Goal: Task Accomplishment & Management: Manage account settings

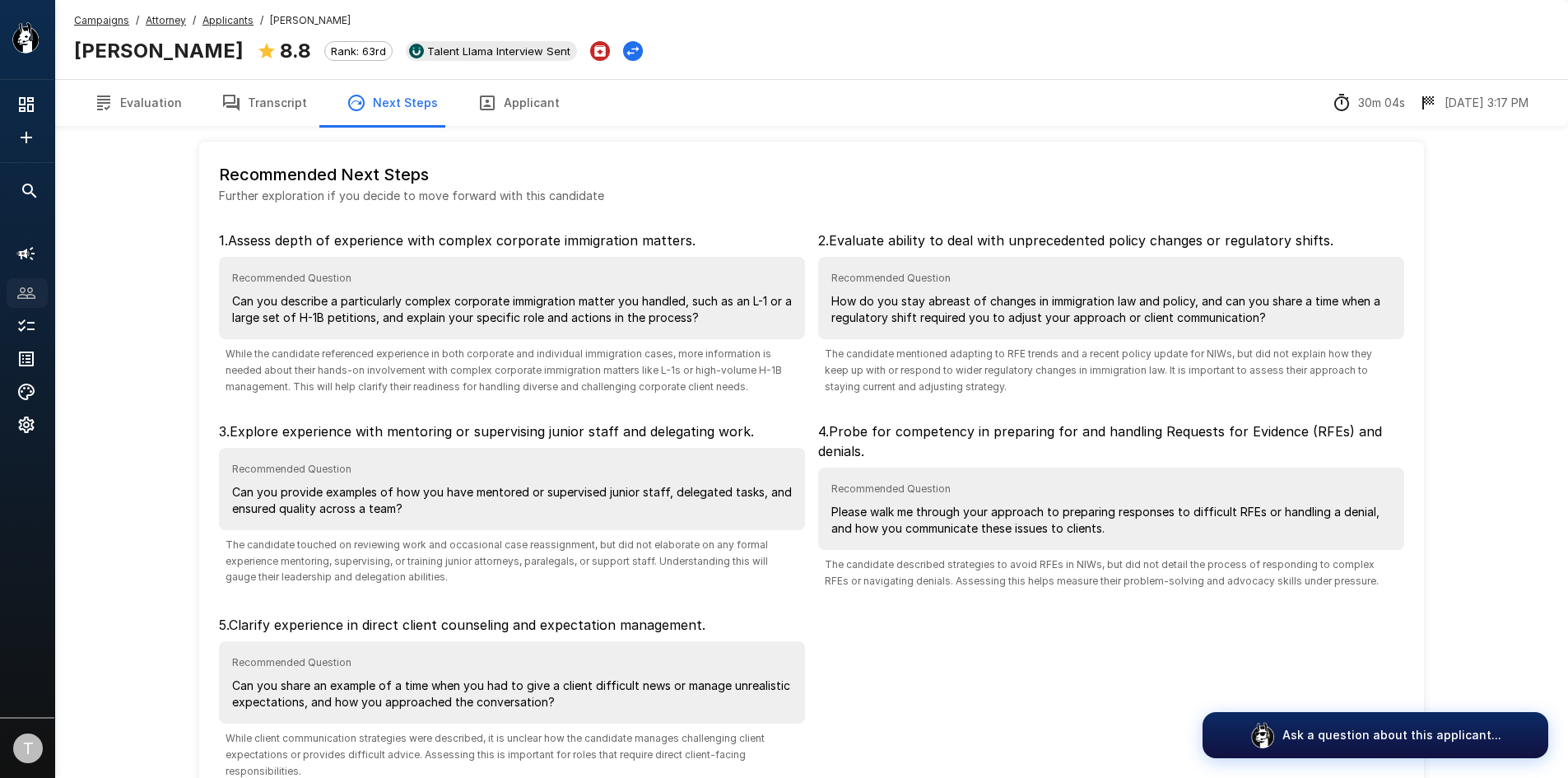
click at [17, 287] on icon at bounding box center [27, 293] width 20 height 20
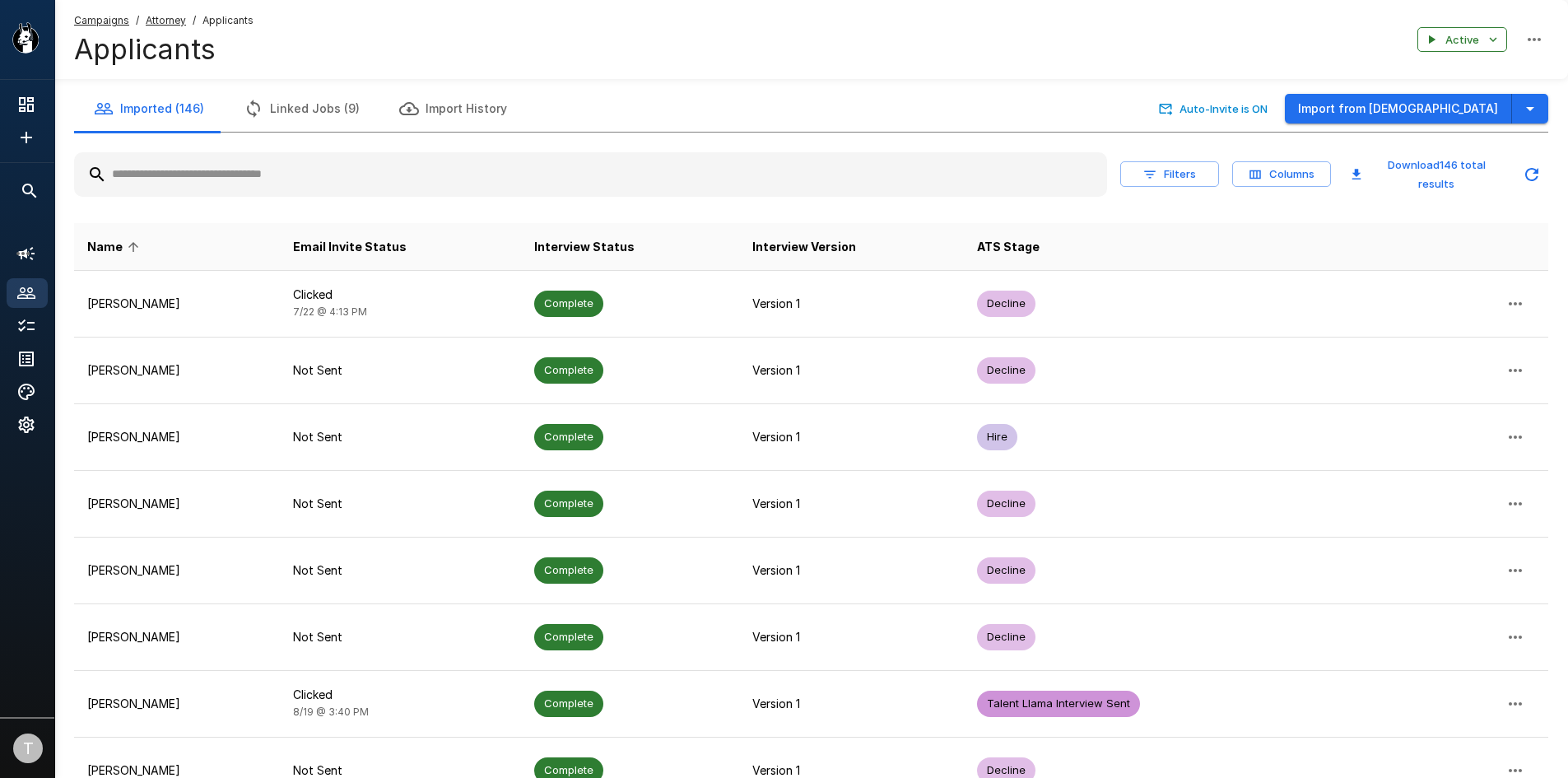
click at [167, 186] on input "text" at bounding box center [590, 174] width 1033 height 29
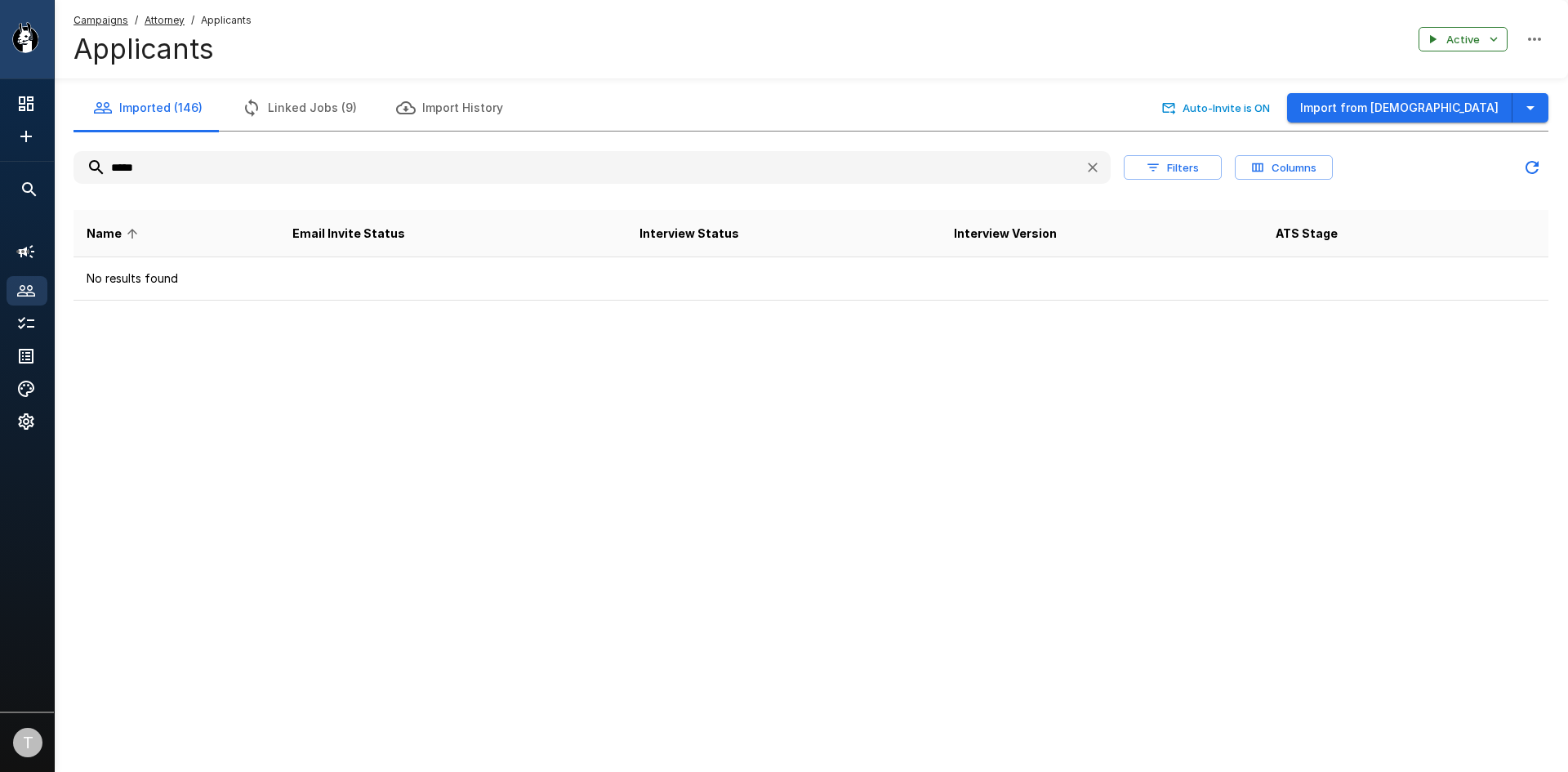
type input "*****"
click at [37, 44] on icon "Show menu" at bounding box center [31, 39] width 16 height 22
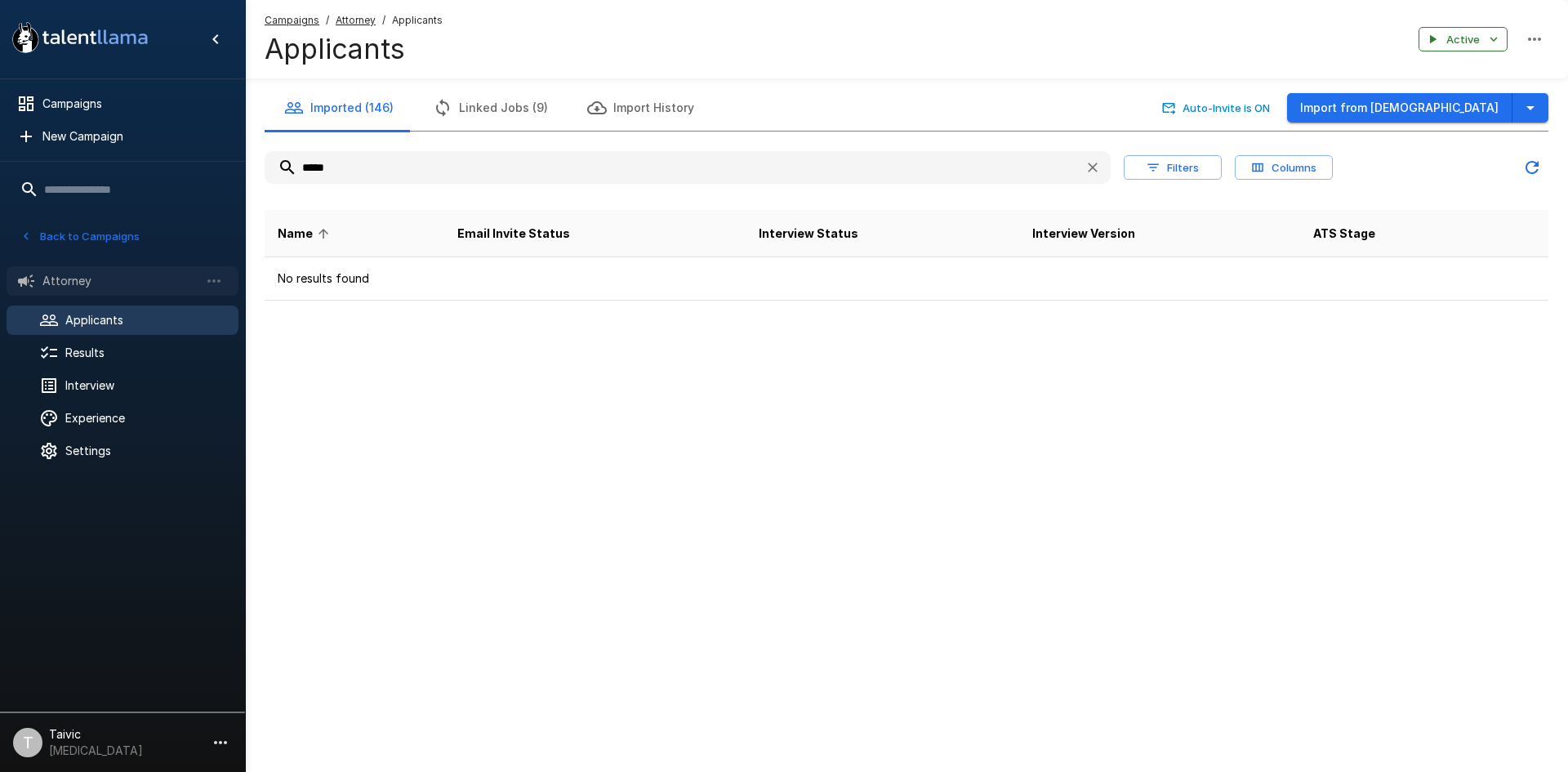
click at [103, 279] on span "Attorney" at bounding box center [121, 281] width 157 height 17
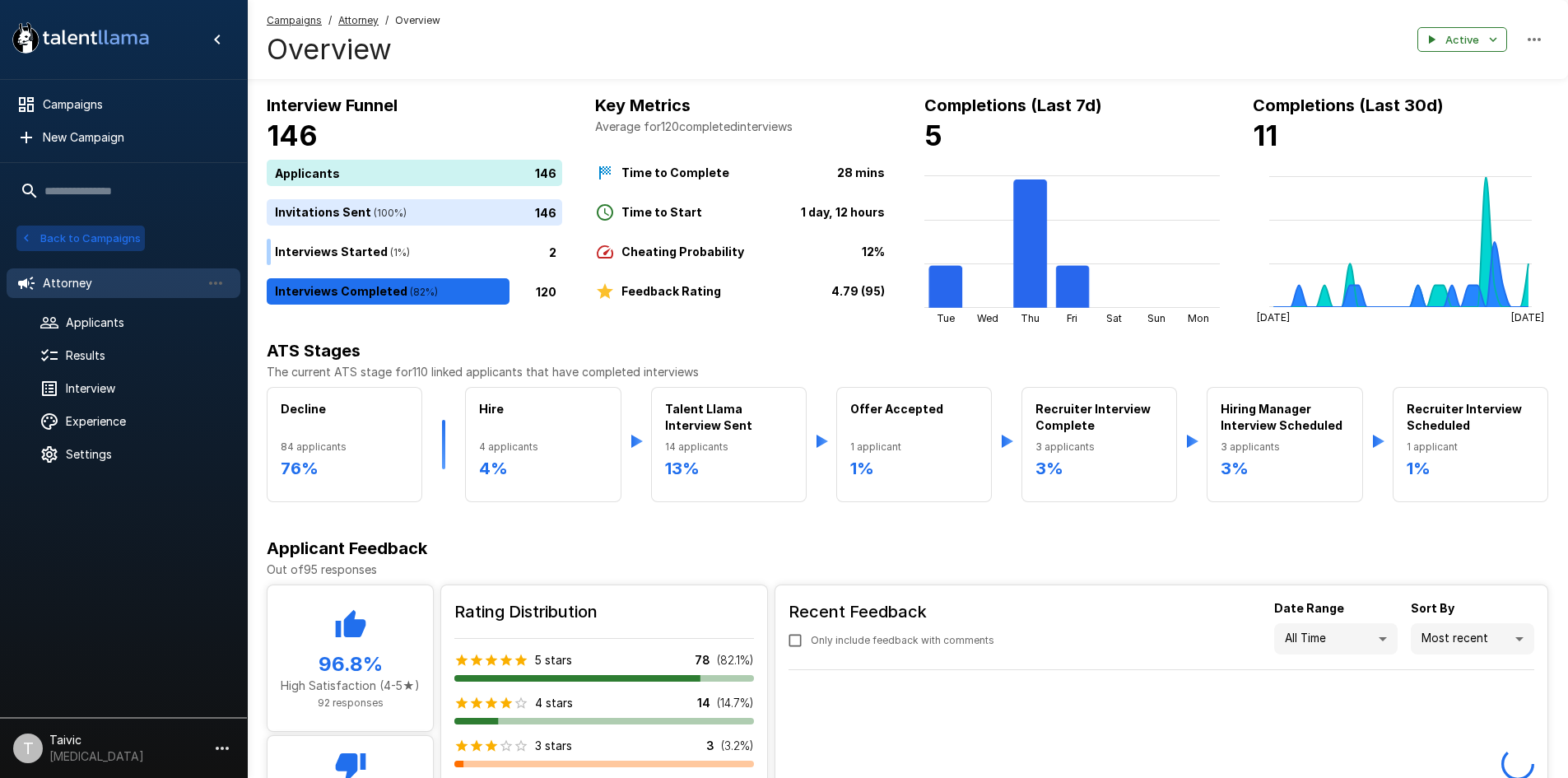
click at [75, 228] on button "Back to Campaigns" at bounding box center [80, 238] width 128 height 25
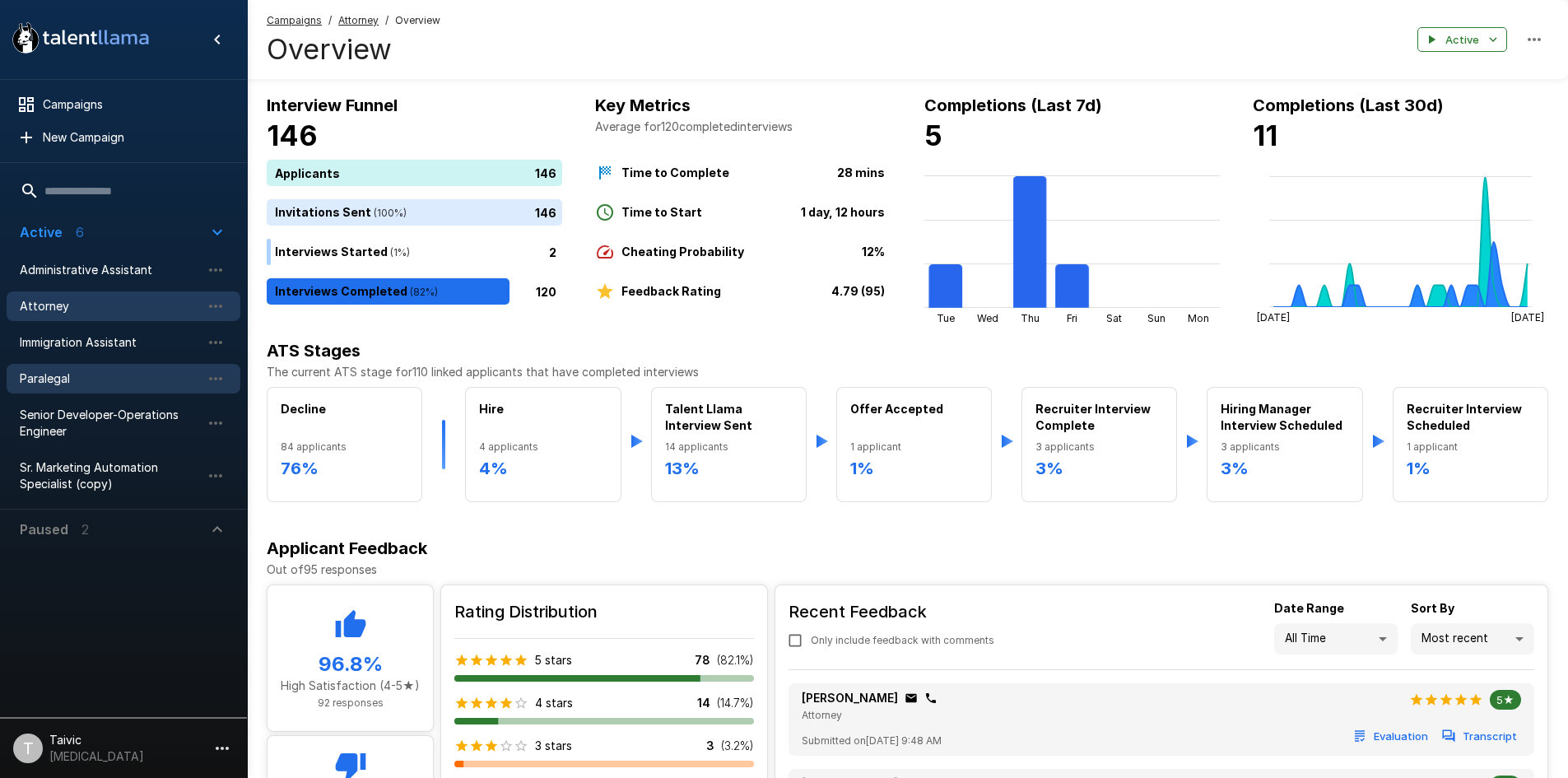
click at [117, 372] on span "Paralegal" at bounding box center [111, 379] width 181 height 17
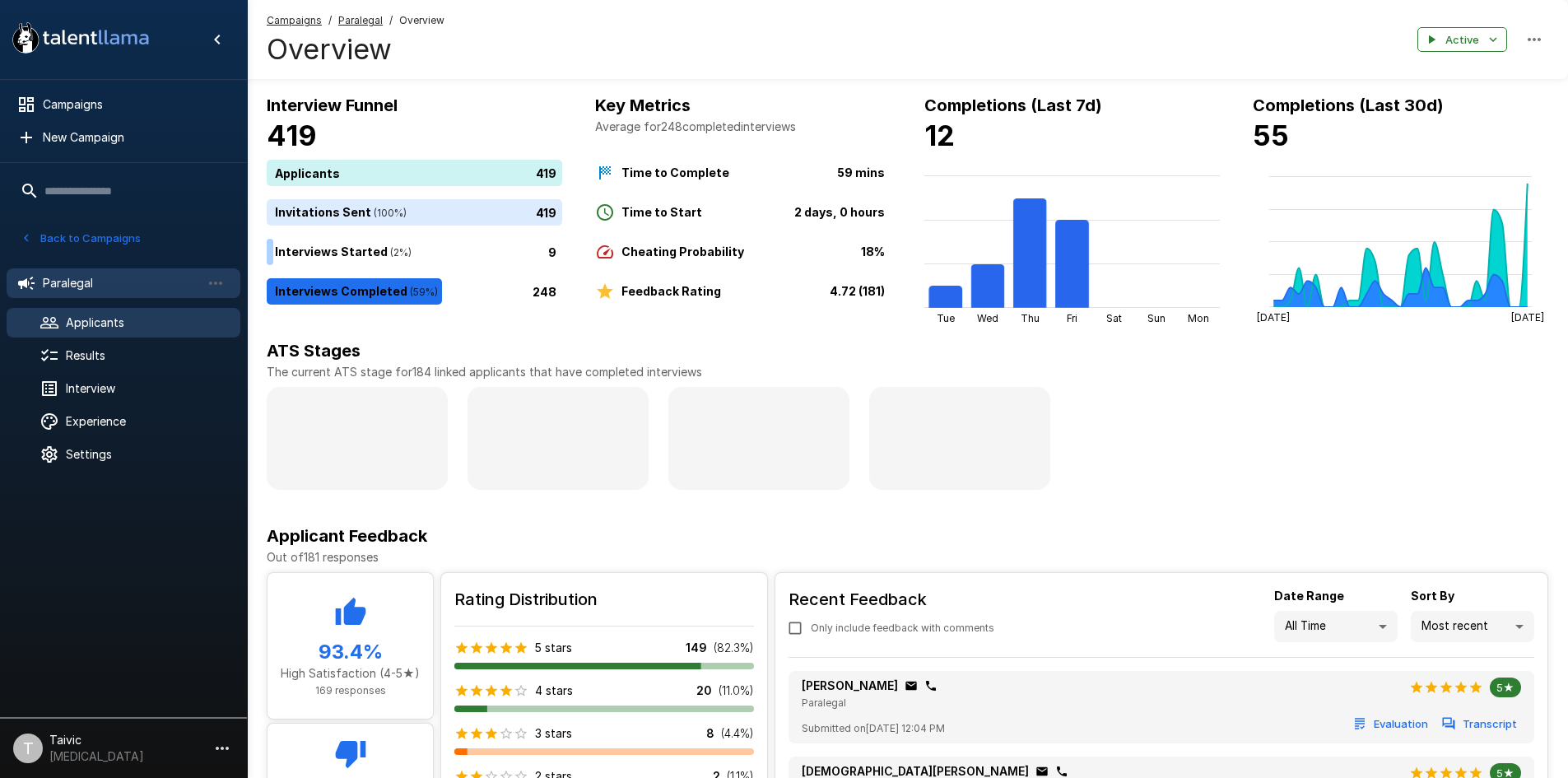
click at [122, 329] on span "Applicants" at bounding box center [147, 323] width 162 height 17
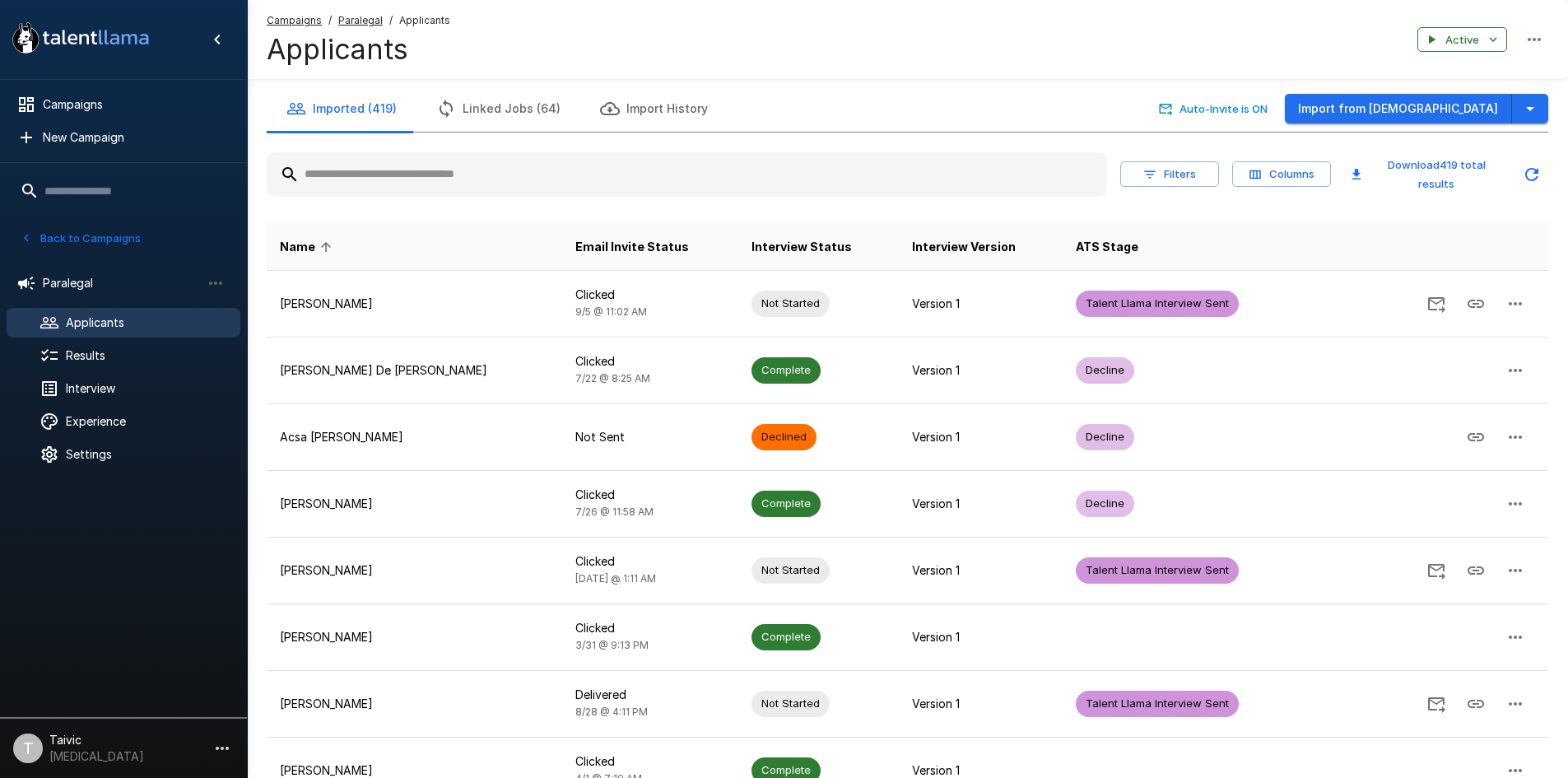
click at [587, 173] on input "text" at bounding box center [686, 174] width 841 height 29
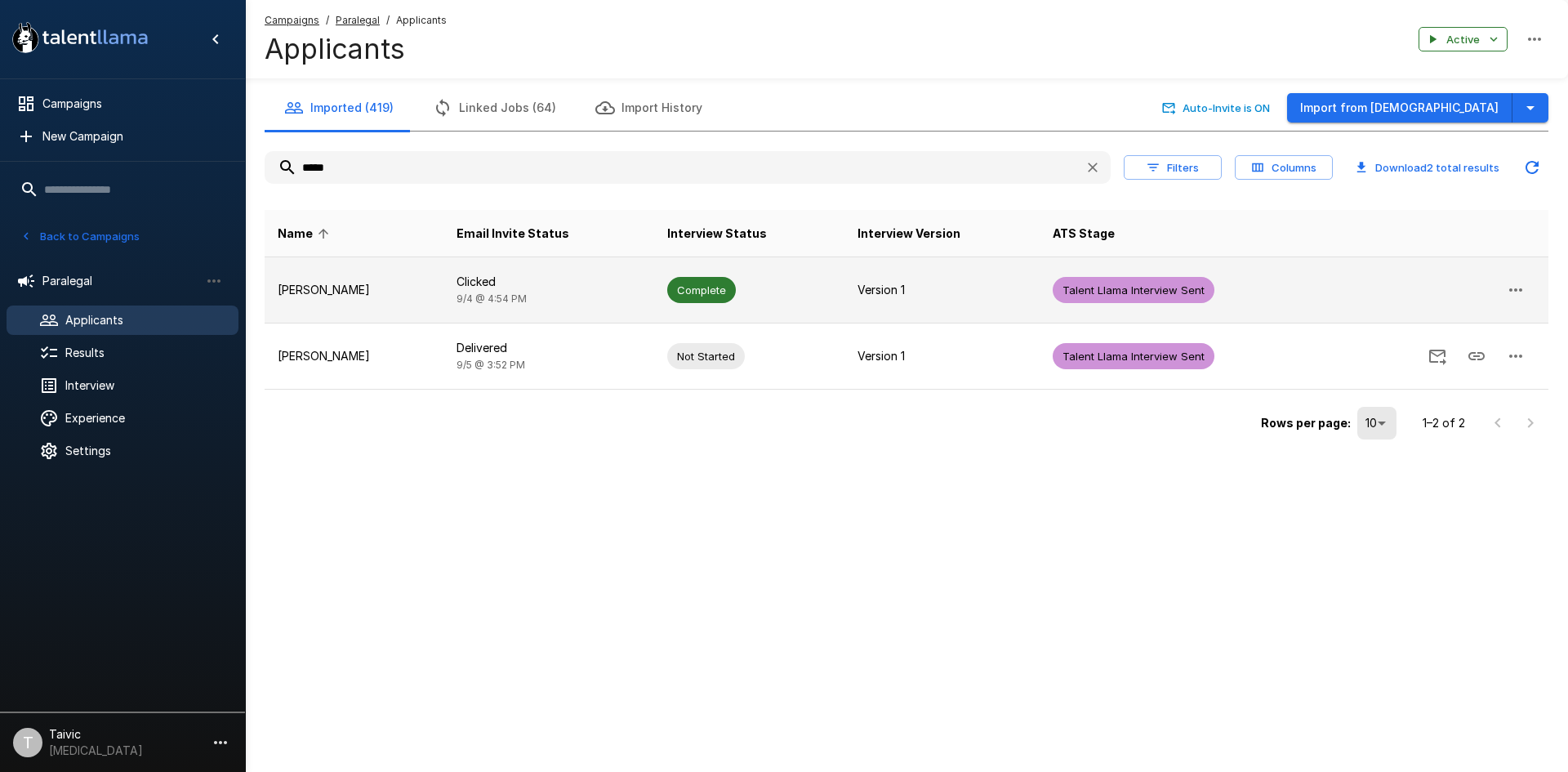
type input "*****"
click at [576, 279] on p "Clicked" at bounding box center [548, 282] width 184 height 17
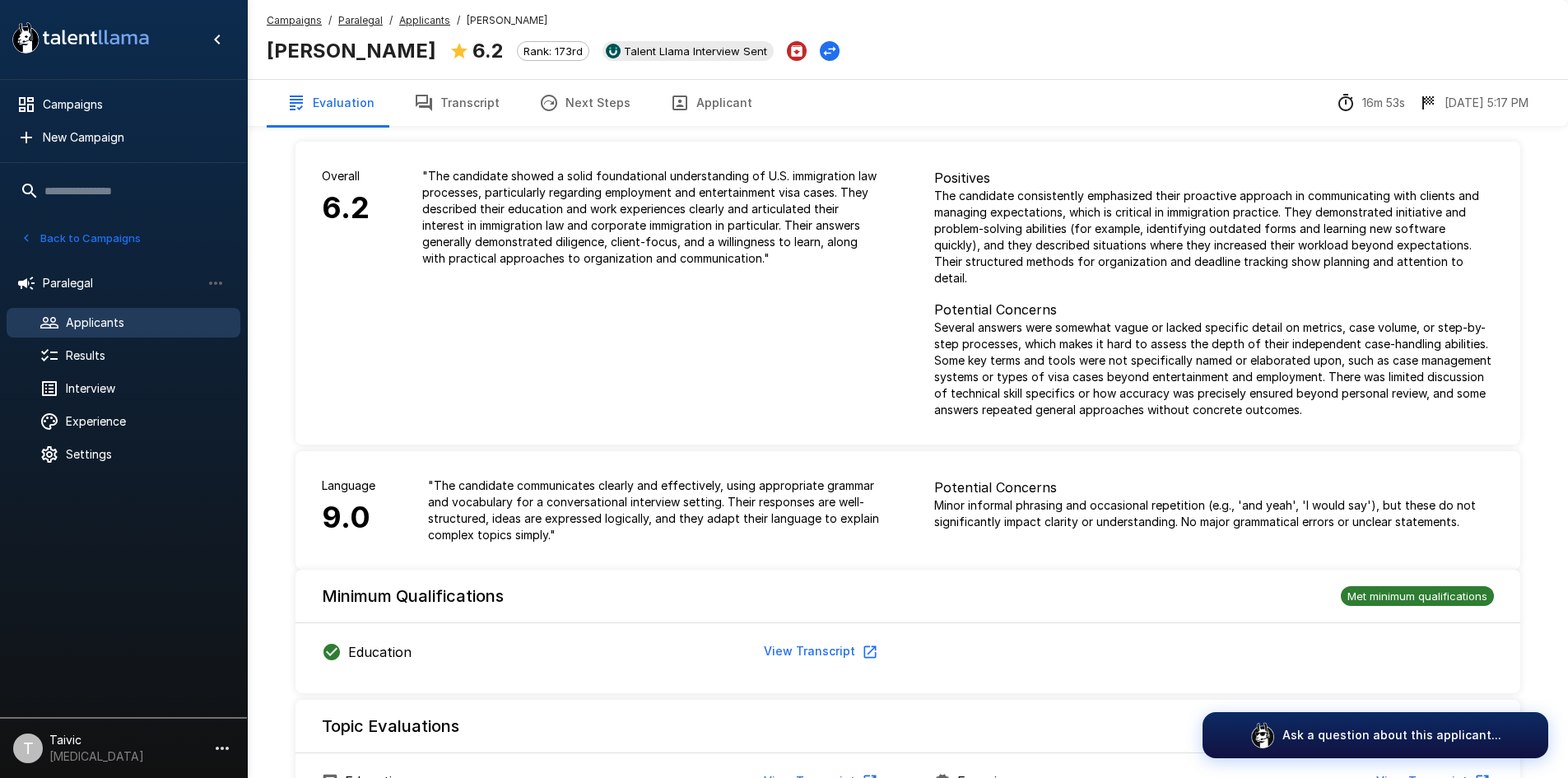
click at [566, 91] on button "Next Steps" at bounding box center [585, 102] width 131 height 46
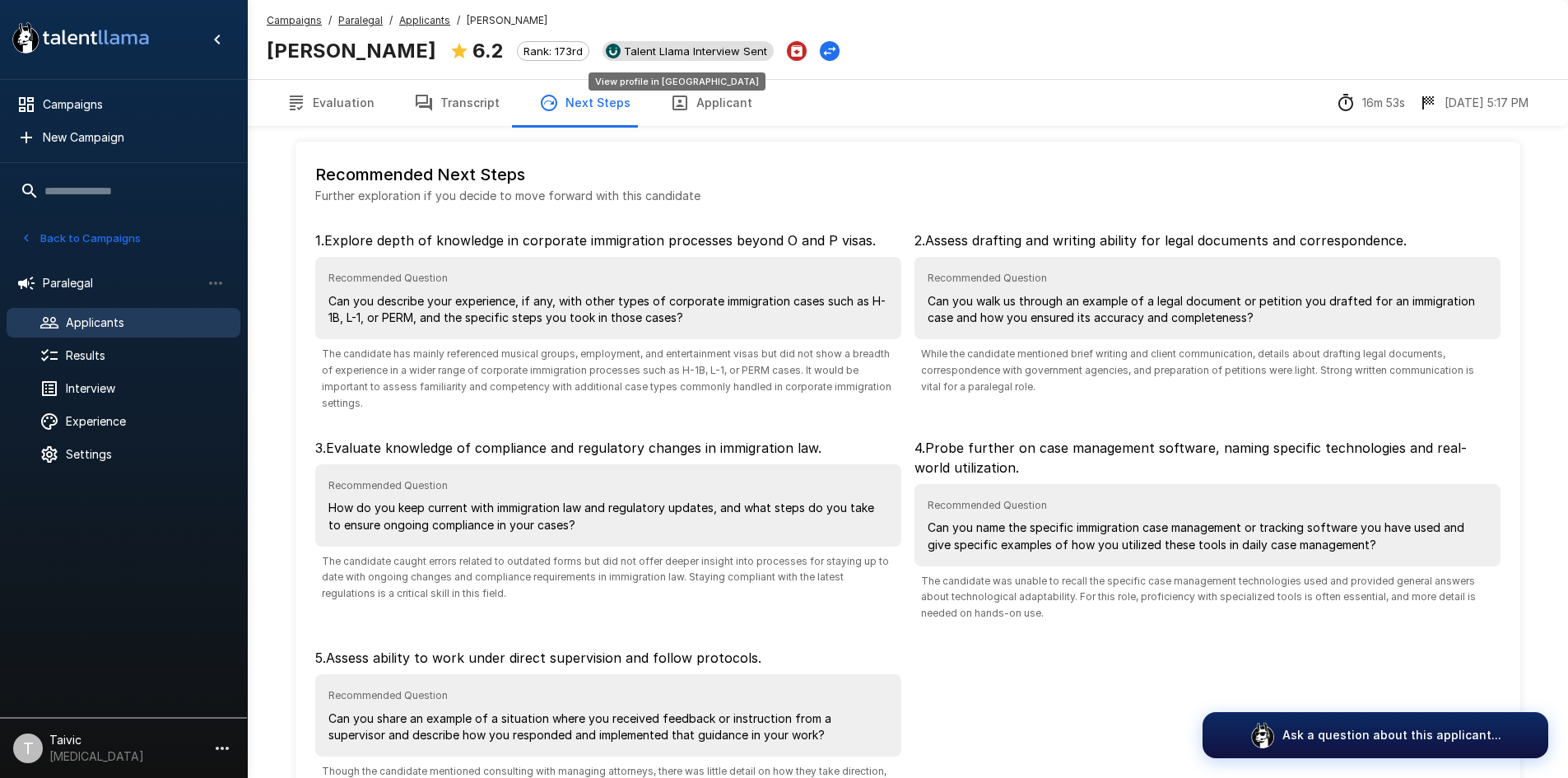
click at [618, 54] on span "Talent Llama Interview Sent" at bounding box center [696, 51] width 157 height 13
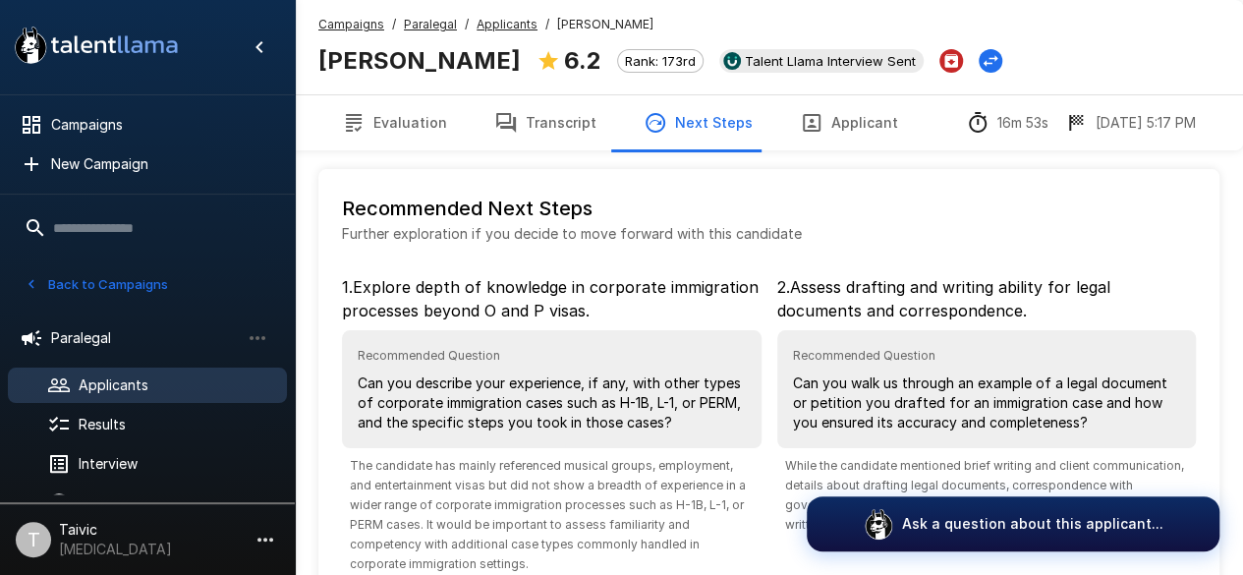
click at [72, 292] on button "Back to Campaigns" at bounding box center [96, 284] width 153 height 30
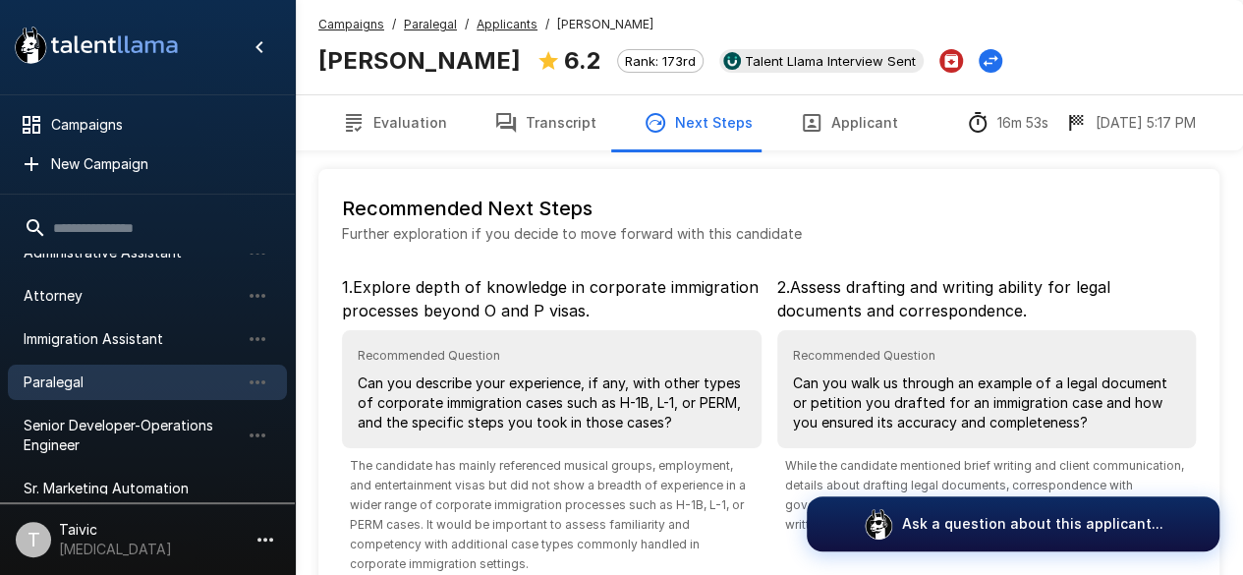
scroll to position [98, 0]
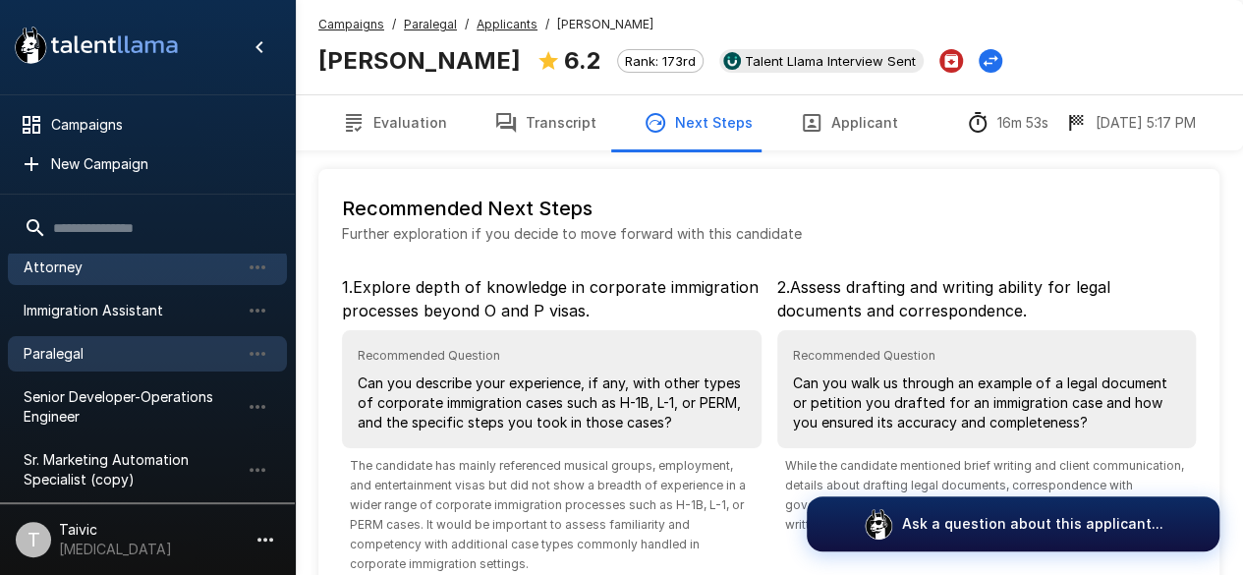
click at [145, 282] on div "Attorney" at bounding box center [147, 267] width 279 height 35
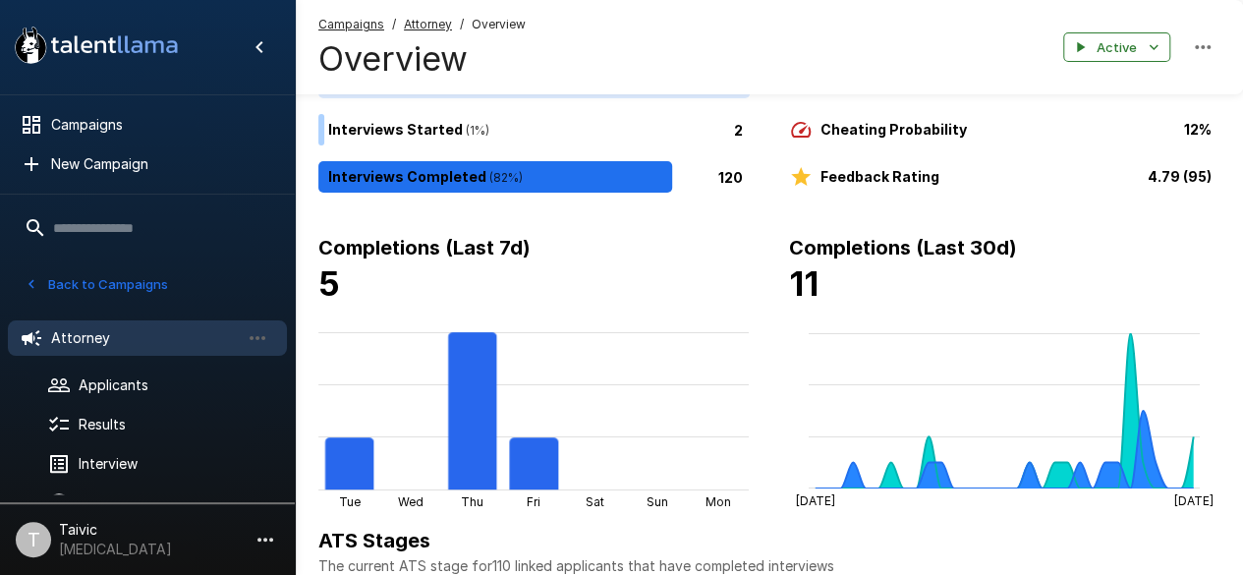
scroll to position [295, 0]
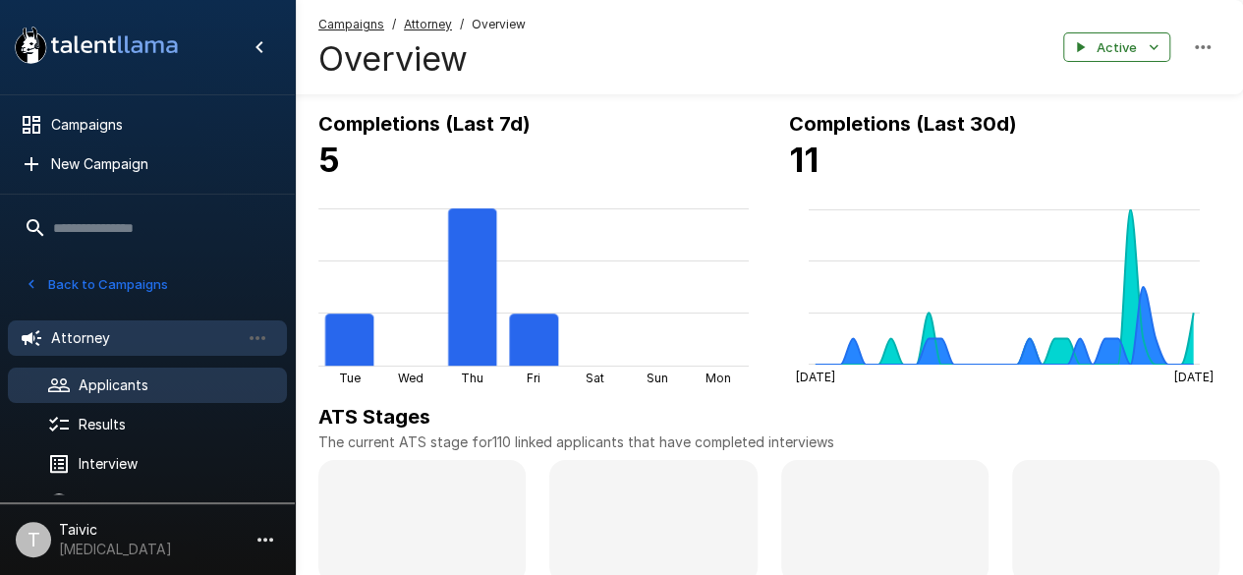
click at [110, 393] on span "Applicants" at bounding box center [175, 385] width 193 height 20
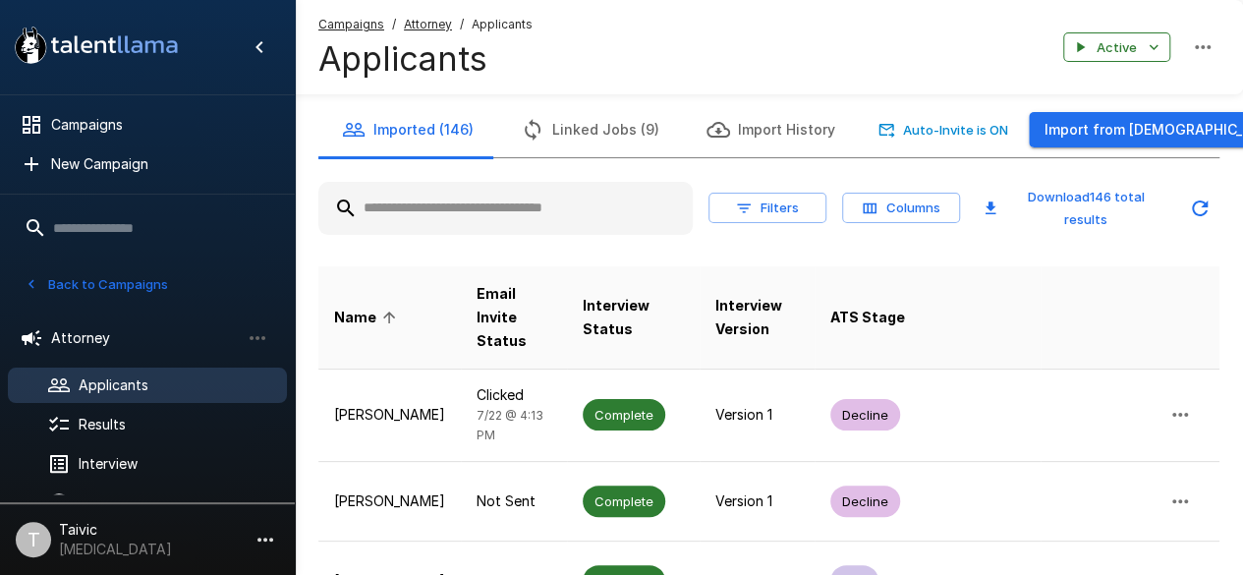
click at [562, 195] on input "text" at bounding box center [505, 208] width 374 height 35
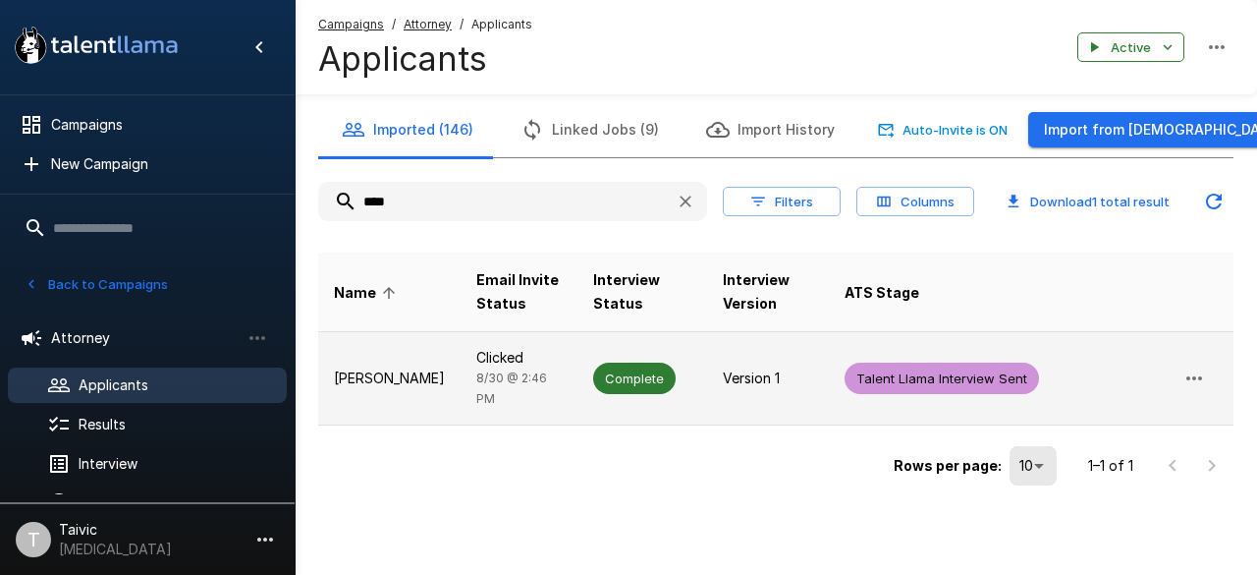
type input "****"
click at [659, 381] on div "Complete" at bounding box center [634, 377] width 83 height 31
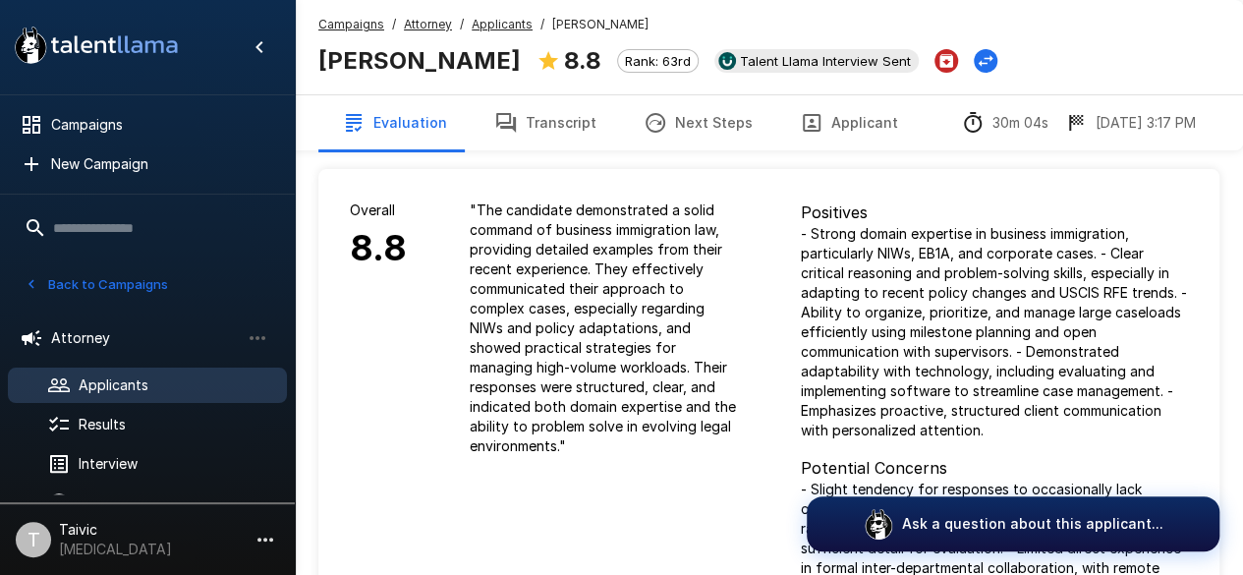
click at [731, 109] on button "Next Steps" at bounding box center [698, 122] width 156 height 55
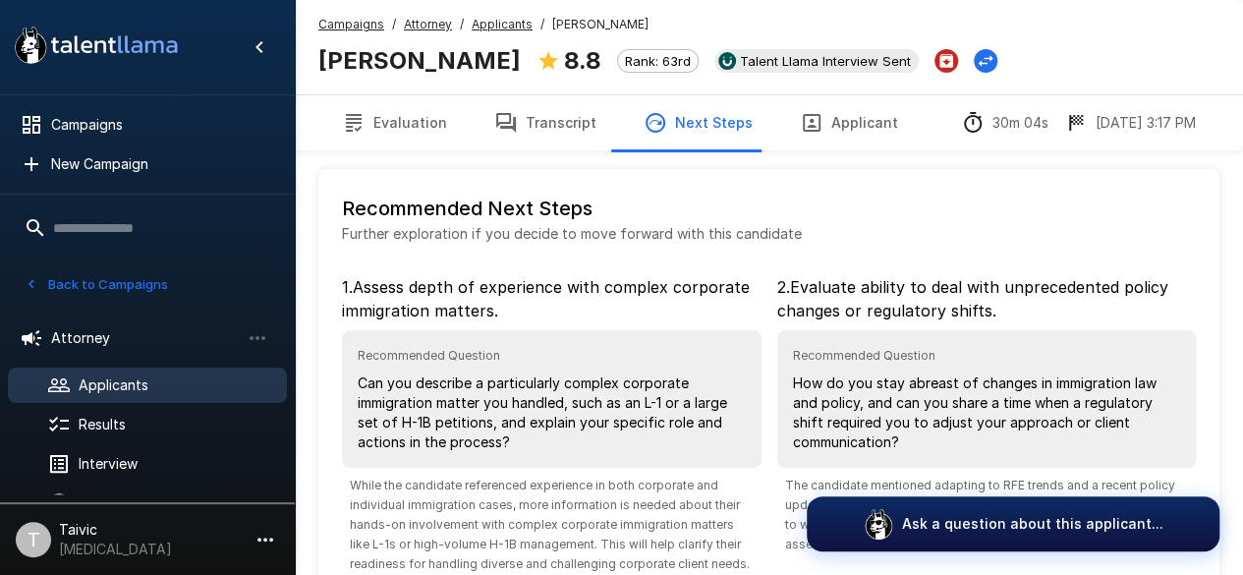
click at [247, 38] on button "Hide menu" at bounding box center [259, 47] width 39 height 39
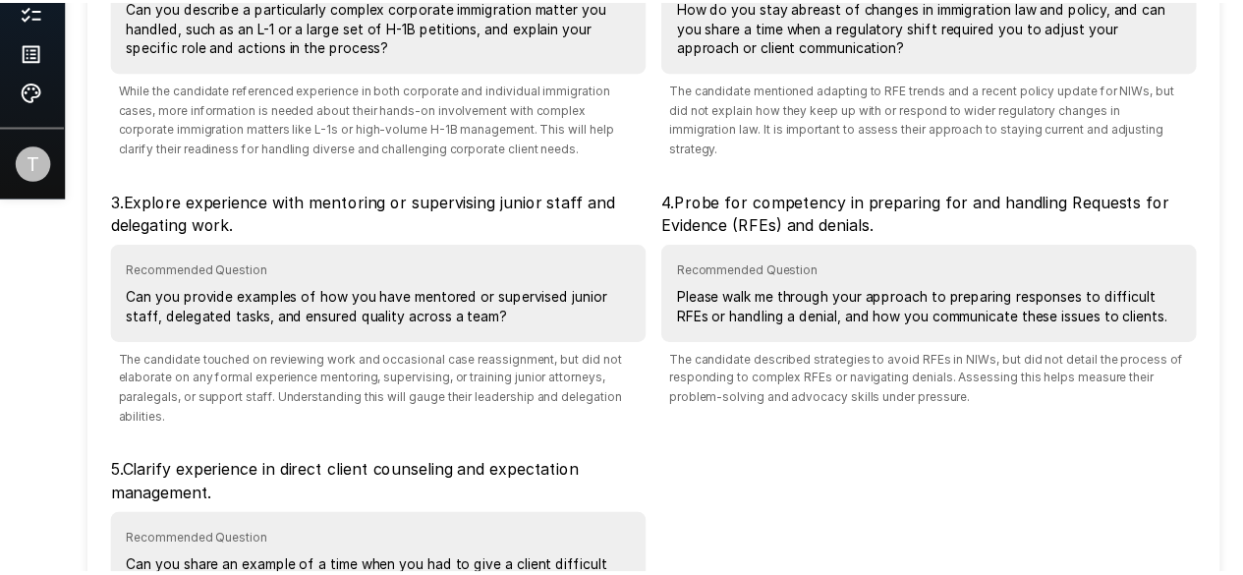
scroll to position [618, 0]
